Goal: Task Accomplishment & Management: Manage account settings

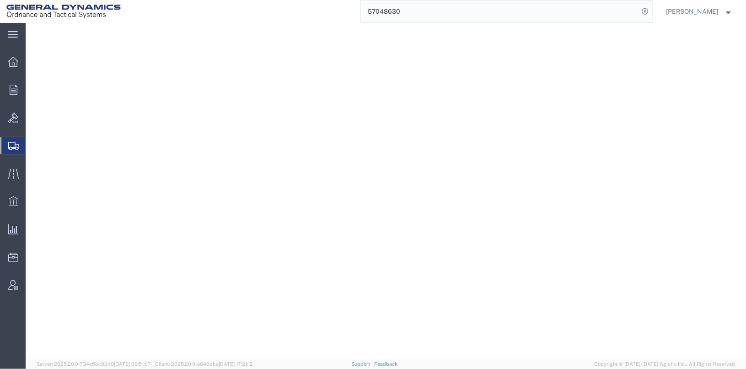
select select
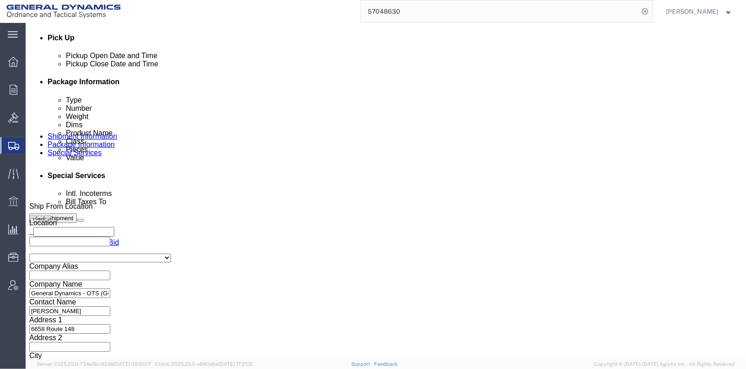
scroll to position [289, 0]
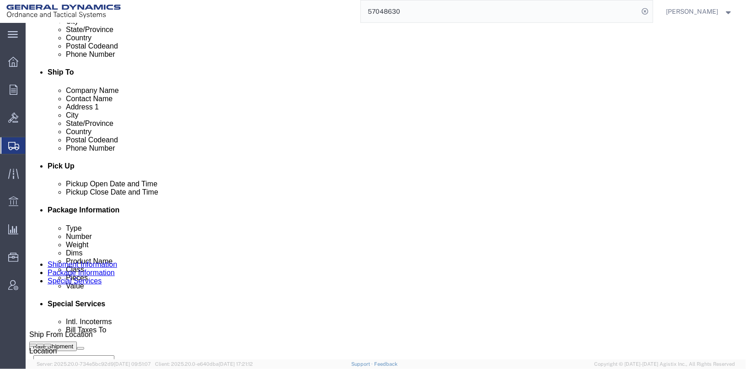
click icon
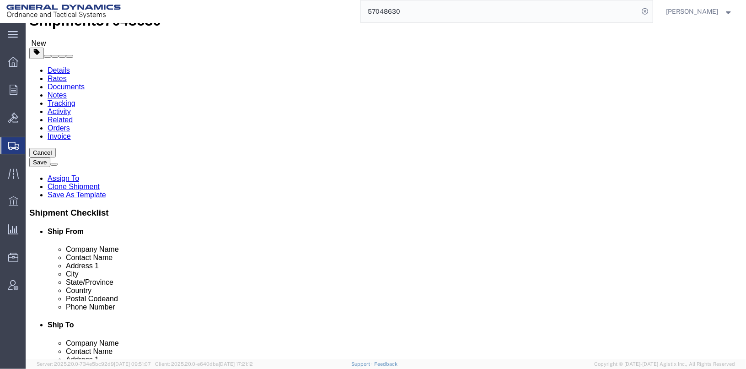
click dd "16.00 Each"
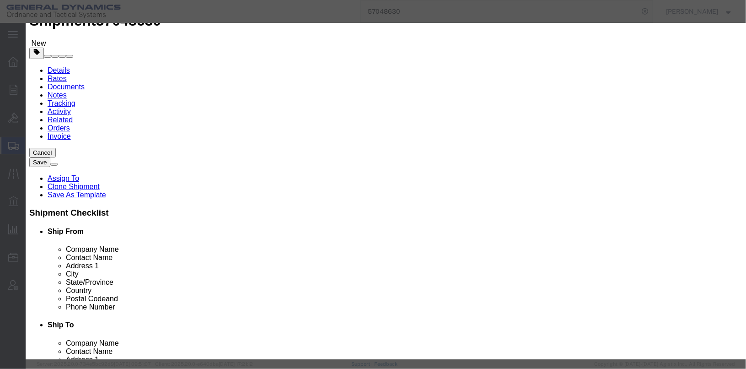
drag, startPoint x: 217, startPoint y: 84, endPoint x: 188, endPoint y: 86, distance: 29.3
click div "Pieces 16.00 Select Bag Barrels 100Board Feet Bottle Box Blister Pack Carats Ca…"
type input "21"
type input "2999.99"
click button "Save & Close"
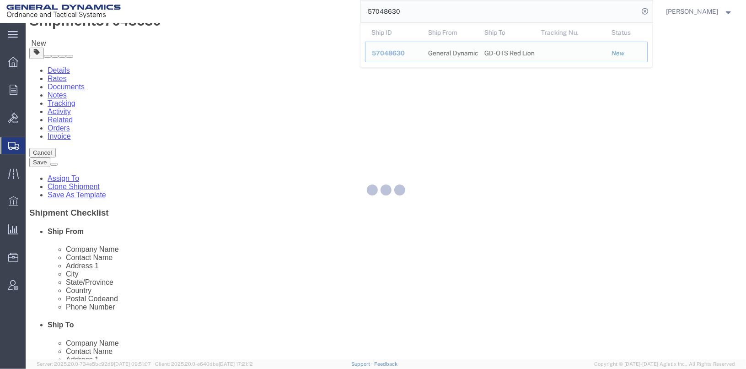
click at [413, 8] on input "57048630" at bounding box center [500, 11] width 278 height 22
click at [460, 14] on input "57048630" at bounding box center [500, 11] width 278 height 22
click at [349, 15] on div "57048630 Ship ID Ship From Ship To Tracking Nu. Status Ship ID 57048630 Ship Fr…" at bounding box center [390, 11] width 526 height 23
